Goal: Task Accomplishment & Management: Use online tool/utility

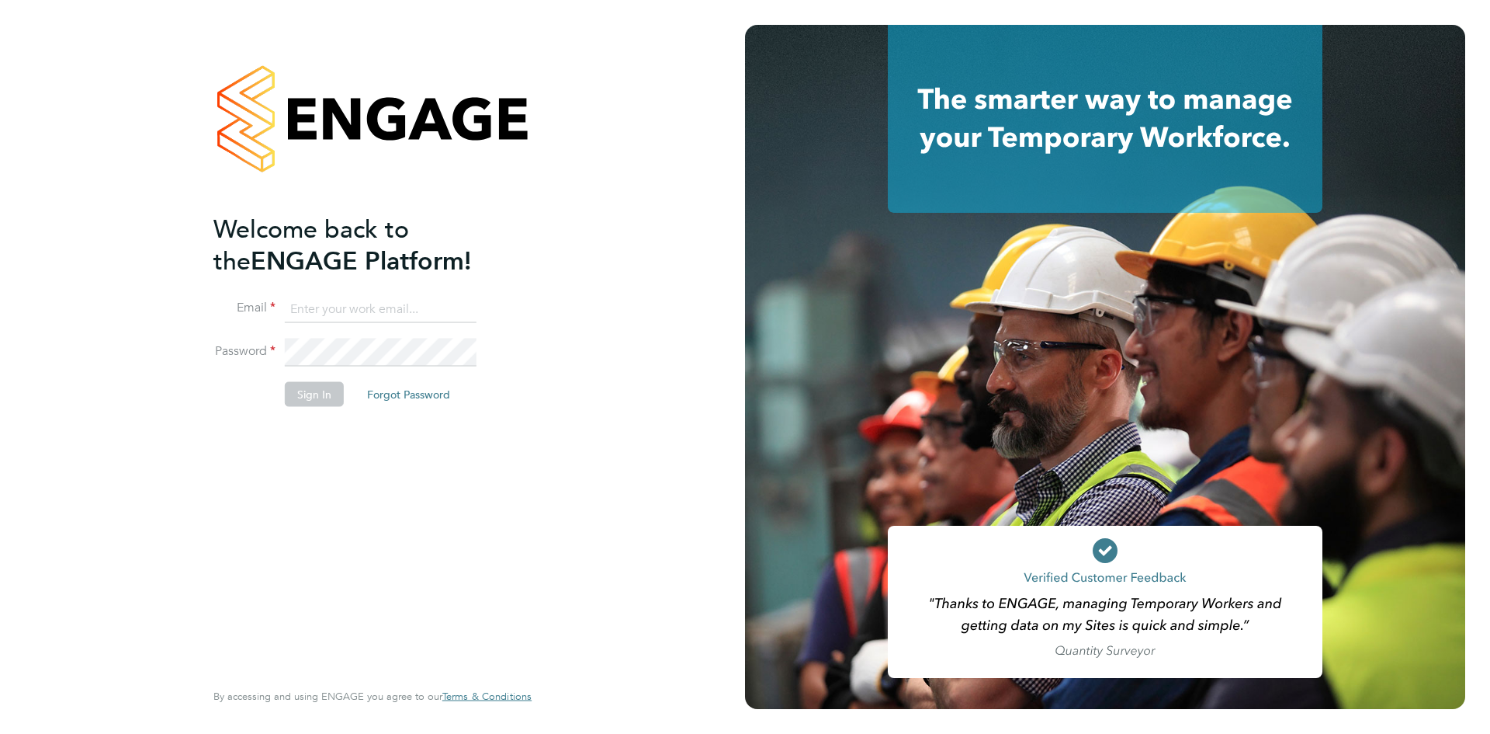
type input "michelle.aldridge@adore-recruitment.co.uk"
click at [311, 395] on button "Sign In" at bounding box center [314, 393] width 59 height 25
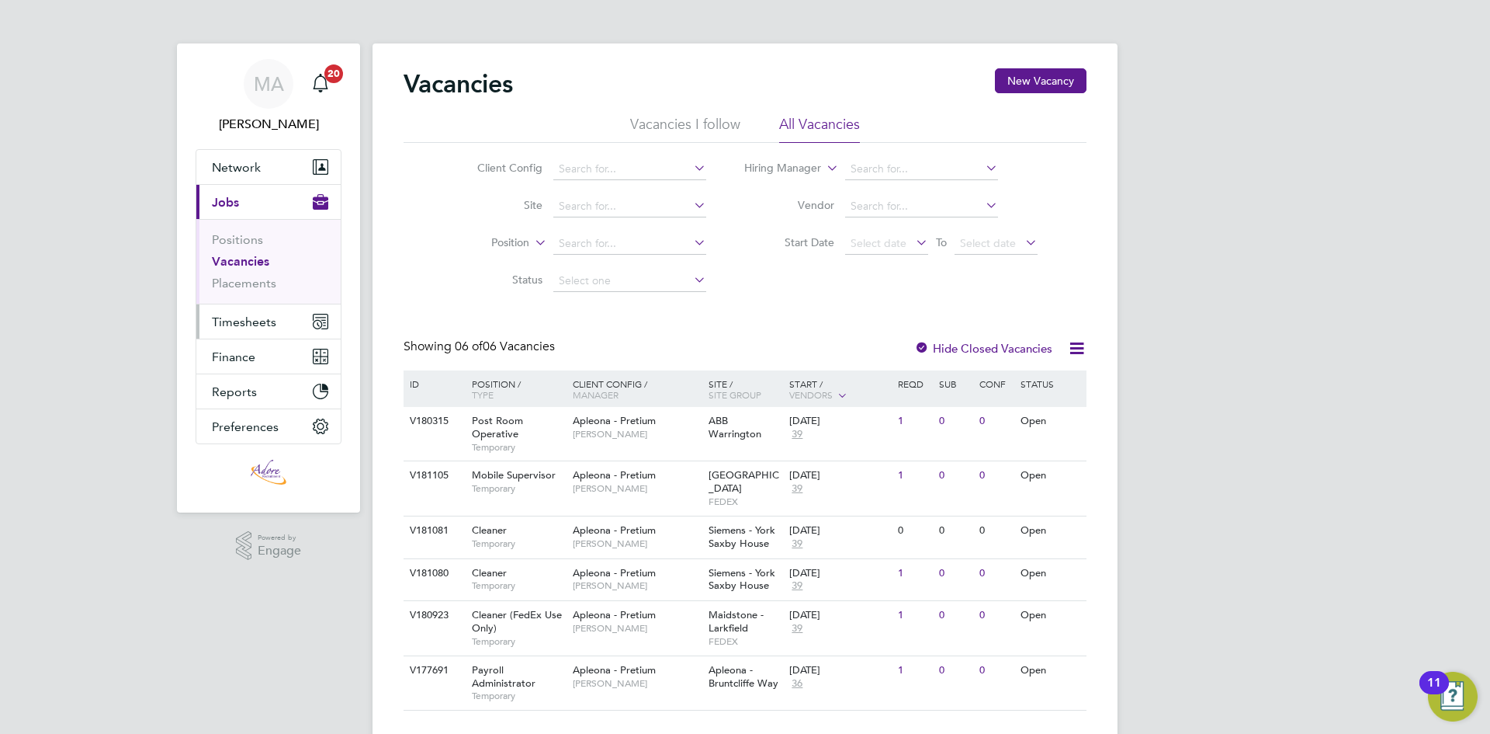
click at [266, 327] on span "Timesheets" at bounding box center [244, 321] width 64 height 15
click at [242, 327] on span "Timesheets" at bounding box center [244, 321] width 64 height 15
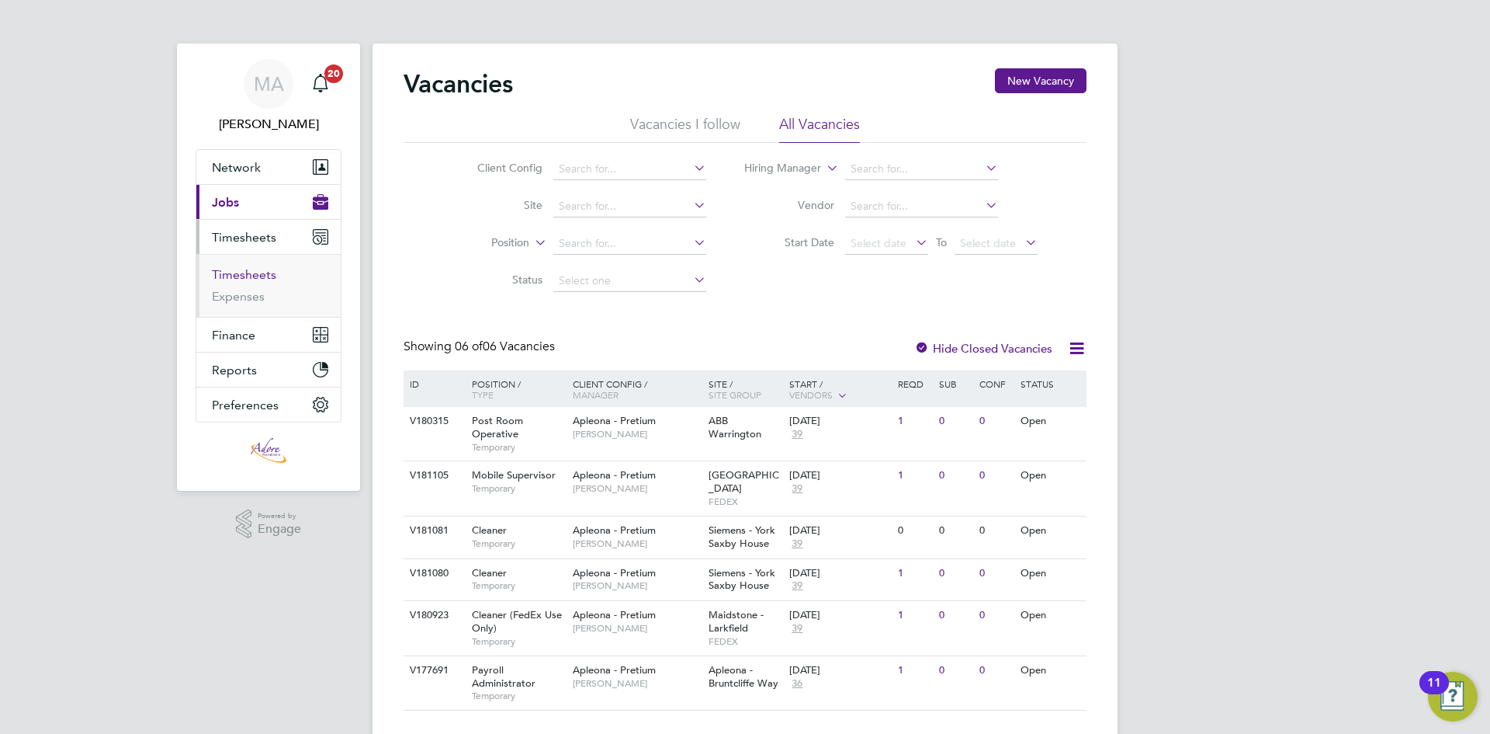
drag, startPoint x: 228, startPoint y: 276, endPoint x: 251, endPoint y: 278, distance: 22.6
click at [228, 276] on link "Timesheets" at bounding box center [244, 274] width 64 height 15
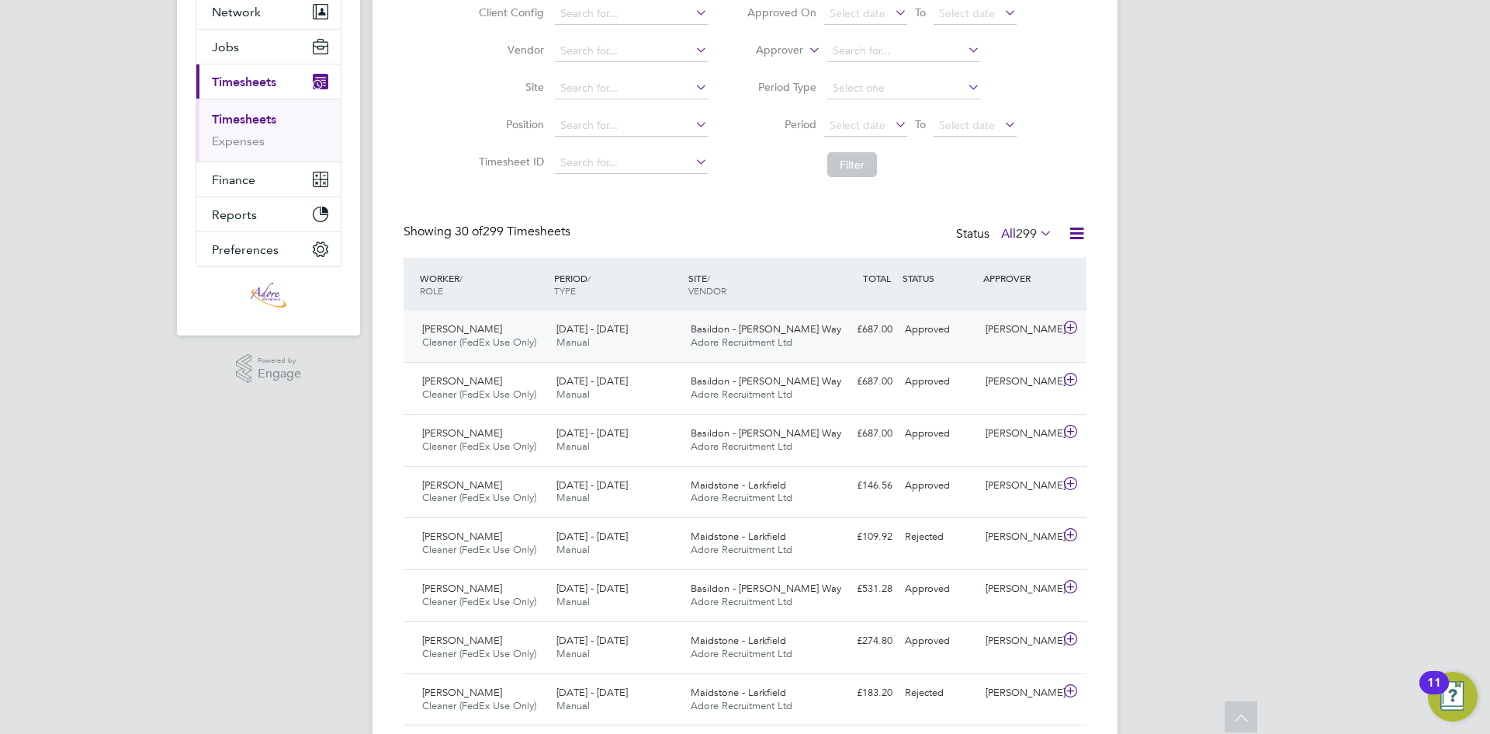
click at [591, 341] on div "[DATE] - [DATE] Manual" at bounding box center [617, 336] width 134 height 39
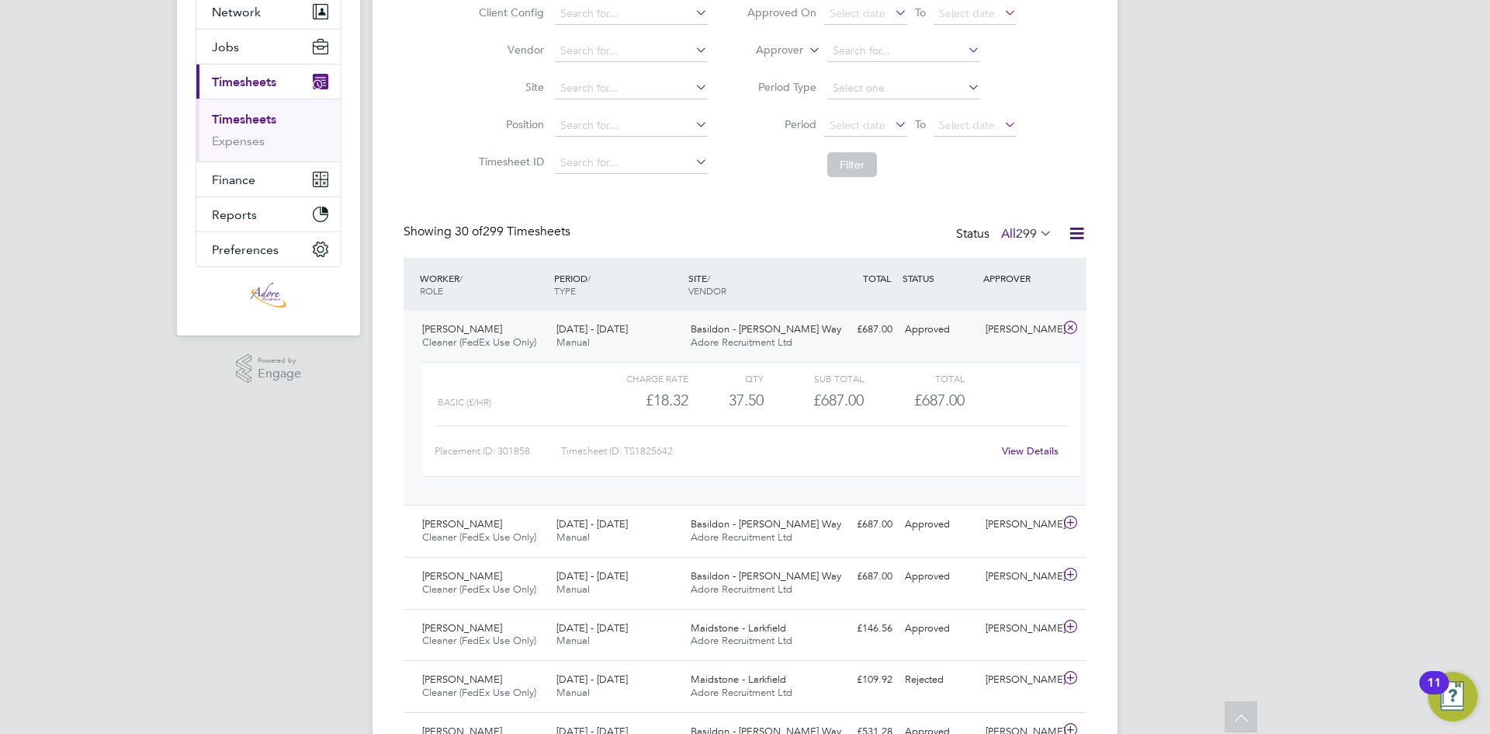
click at [1041, 451] on link "View Details" at bounding box center [1030, 450] width 57 height 13
